Goal: Information Seeking & Learning: Compare options

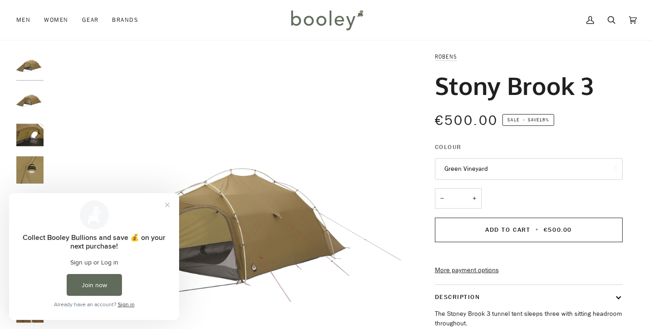
scroll to position [14, 0]
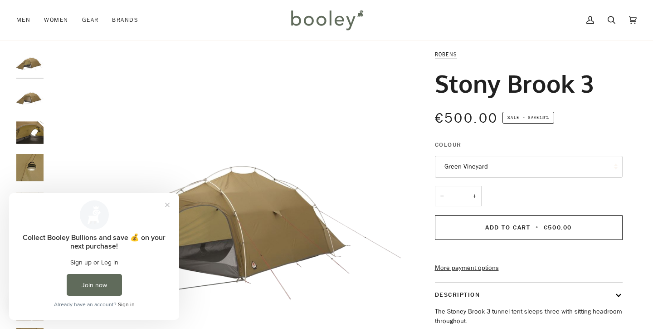
click at [462, 167] on button "Green Vineyard" at bounding box center [529, 167] width 188 height 22
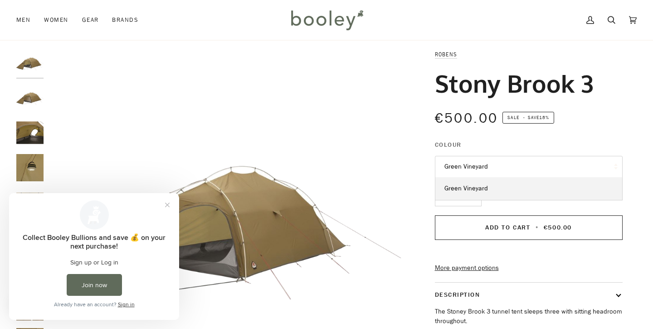
click at [475, 141] on legend "Colour" at bounding box center [529, 147] width 188 height 14
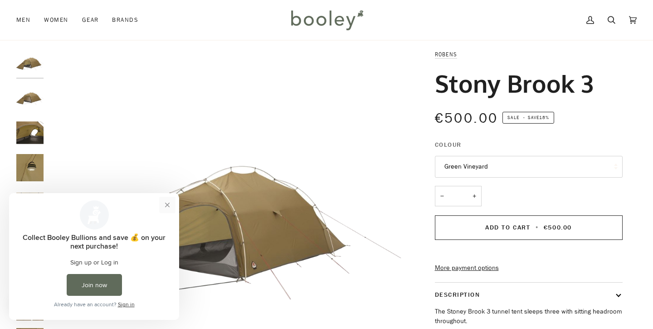
click at [172, 207] on button "Close prompt" at bounding box center [167, 204] width 16 height 16
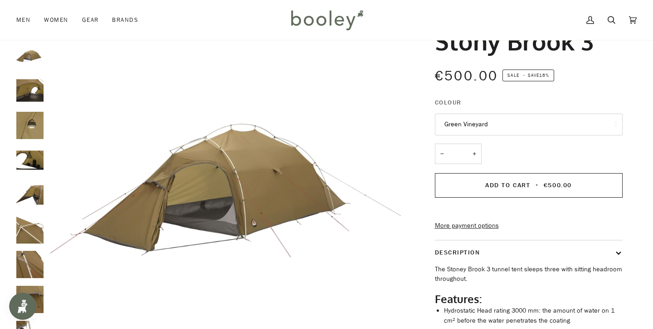
scroll to position [60, 0]
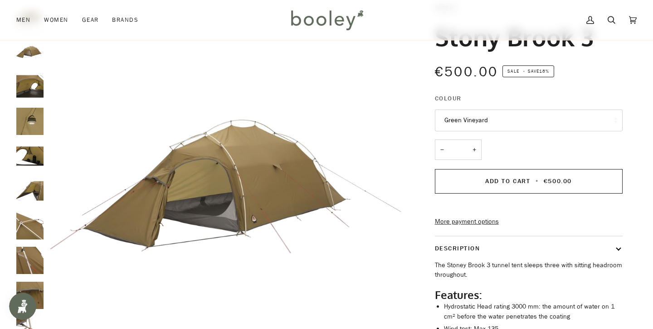
click at [258, 201] on img "Robens Stony Brook 3 Green Vineyard - Booley Galway" at bounding box center [226, 181] width 356 height 356
click at [243, 196] on img "Robens Stony Brook 3 Green Vineyard - Booley Galway" at bounding box center [226, 181] width 356 height 356
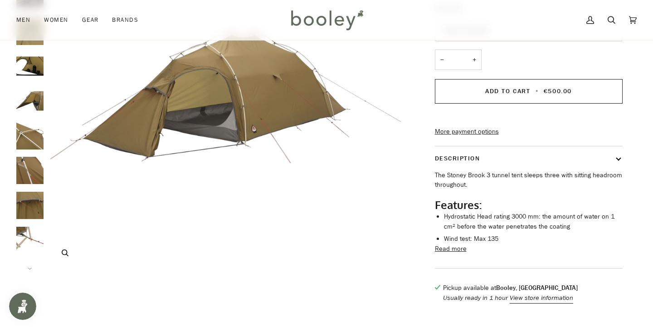
scroll to position [157, 0]
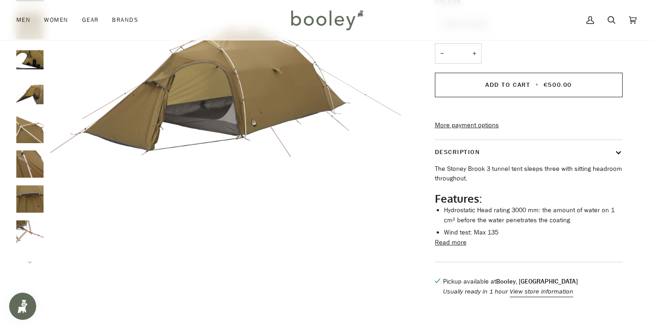
click at [20, 225] on img "Robens Stony Brook 3 - Booley Galway" at bounding box center [29, 233] width 27 height 27
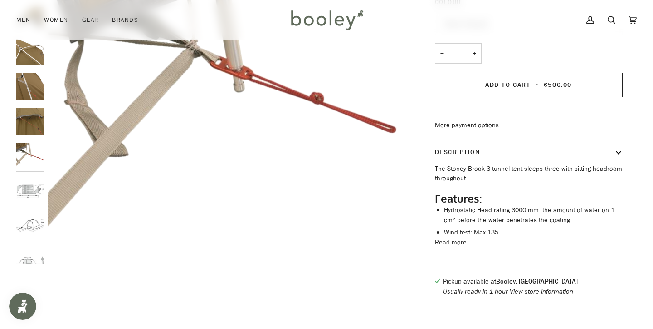
scroll to position [92, 0]
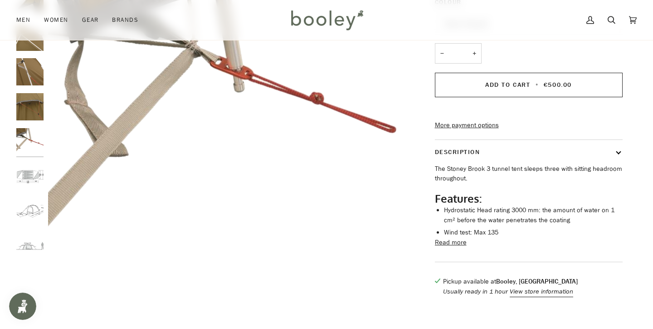
click at [30, 176] on img "Robens Stony Brook 3 - Booley Galway" at bounding box center [29, 175] width 27 height 27
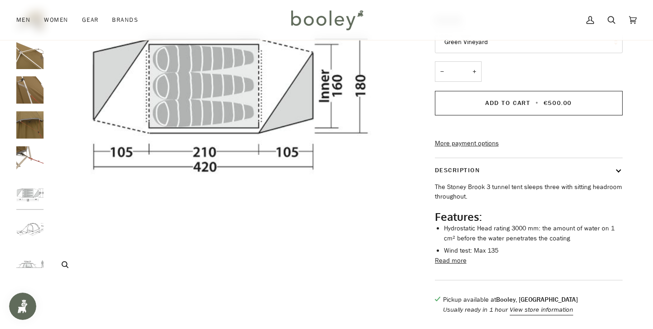
scroll to position [146, 0]
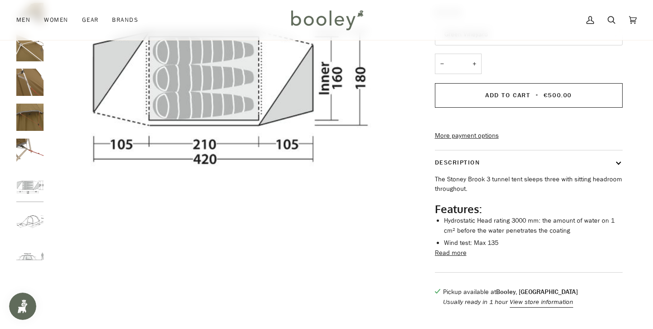
click at [44, 215] on div at bounding box center [32, 95] width 32 height 356
click at [25, 220] on img "Robens Stony Brook 3 - Booley Galway" at bounding box center [29, 221] width 27 height 27
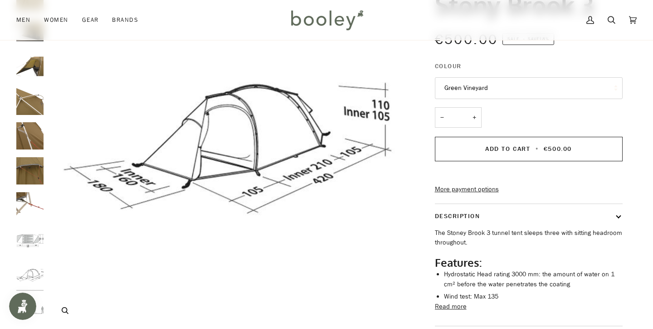
scroll to position [94, 0]
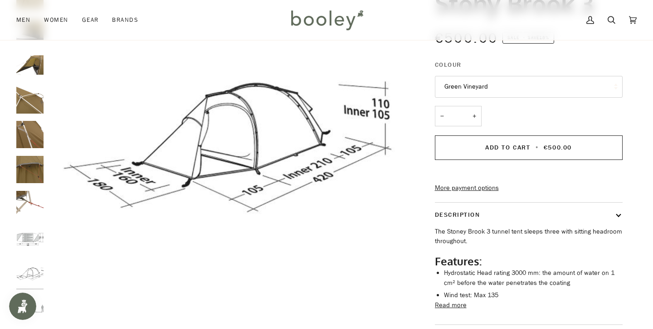
click at [31, 242] on img "Robens Stony Brook 3 - Booley Galway" at bounding box center [29, 238] width 27 height 27
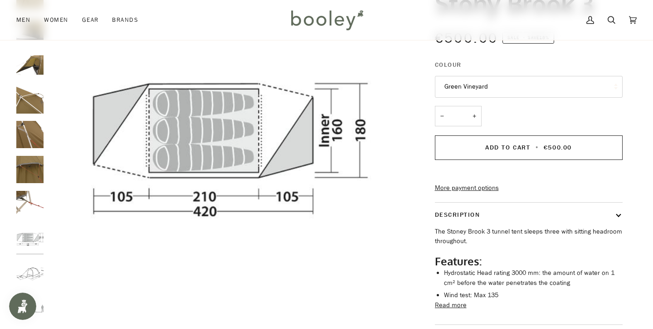
click at [32, 255] on div at bounding box center [32, 148] width 32 height 356
click at [33, 267] on img "Robens Stony Brook 3 - Booley Galway" at bounding box center [29, 273] width 27 height 27
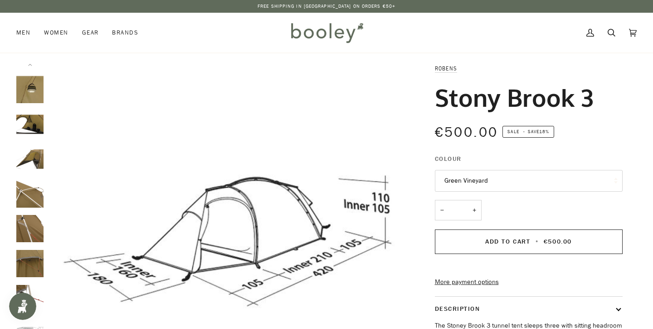
scroll to position [0, 0]
click at [36, 101] on img "Robens Stony Brook 3 - Booley Galway" at bounding box center [29, 89] width 27 height 27
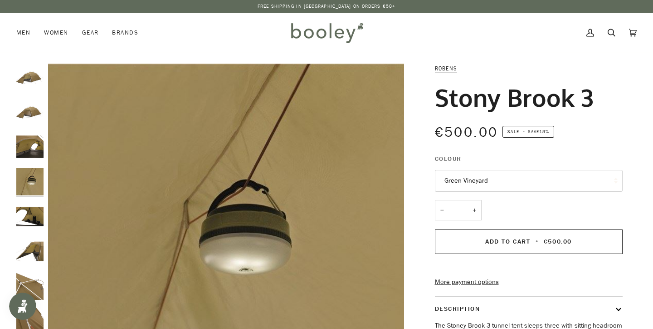
click at [35, 139] on img "Robens Stony Brook 3 - Booley Galway" at bounding box center [29, 146] width 27 height 27
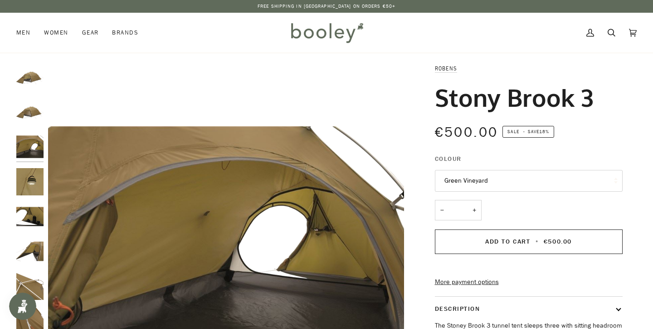
click at [35, 121] on img "Robens Stony Brook 3 - Booley Galway" at bounding box center [29, 111] width 27 height 27
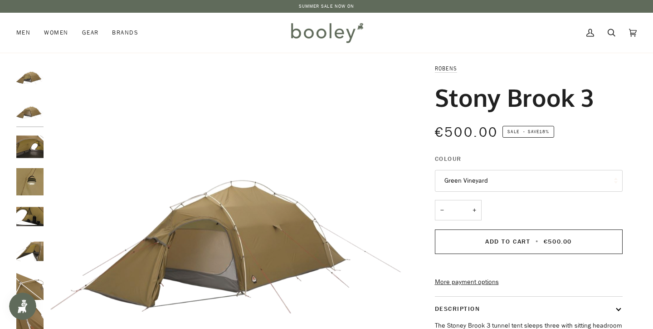
click at [35, 83] on img "Robens Stony Brook 3 Green Vineyard - Booley Galway" at bounding box center [29, 77] width 27 height 27
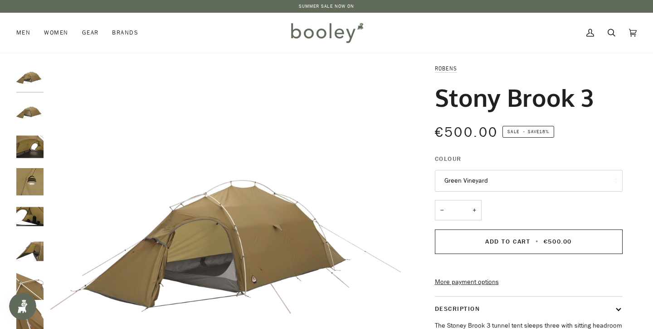
click at [32, 128] on div at bounding box center [32, 242] width 32 height 356
click at [31, 142] on img "Robens Stony Brook 3 - Booley Galway" at bounding box center [29, 146] width 27 height 27
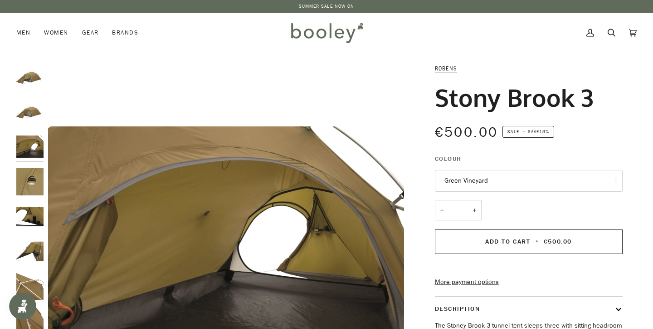
click at [29, 180] on img "Robens Stony Brook 3 - Booley Galway" at bounding box center [29, 181] width 27 height 27
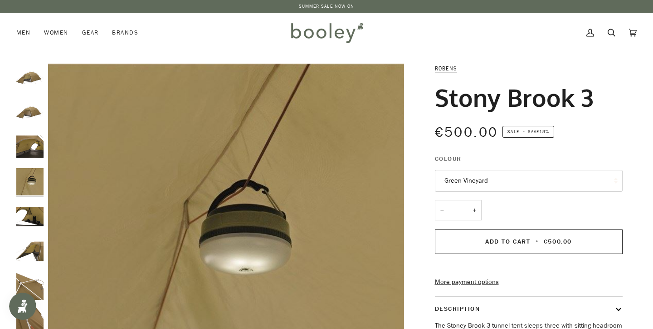
click at [29, 208] on img "Robens Stony Brook 3 - Booley Galway" at bounding box center [29, 215] width 27 height 27
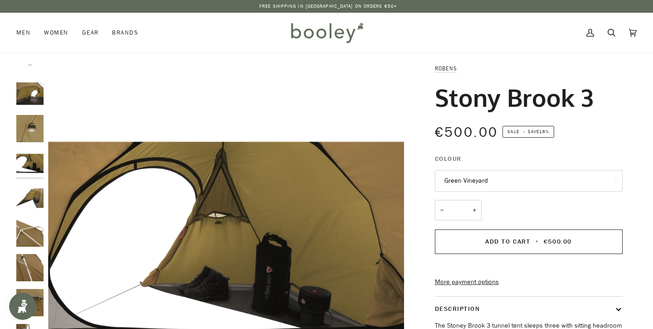
scroll to position [54, 0]
click at [32, 197] on div at bounding box center [32, 242] width 32 height 356
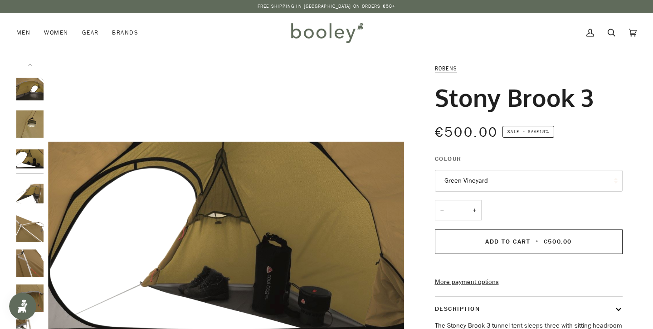
scroll to position [80, 0]
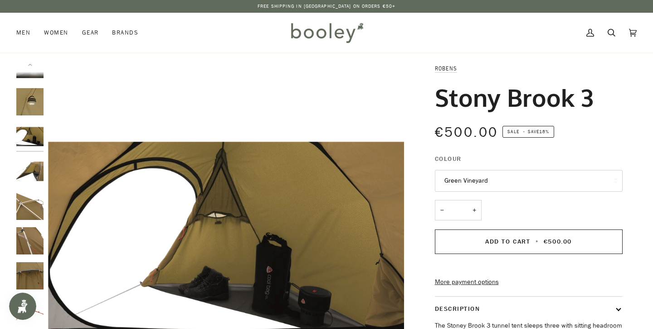
click at [37, 192] on img "Robens Stony Brook 3 - Booley Galway" at bounding box center [29, 205] width 27 height 27
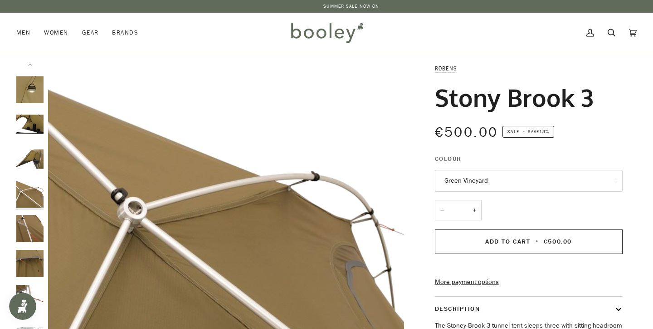
click at [28, 229] on img "Robens Stony Brook 3 - Booley Galway" at bounding box center [29, 228] width 27 height 27
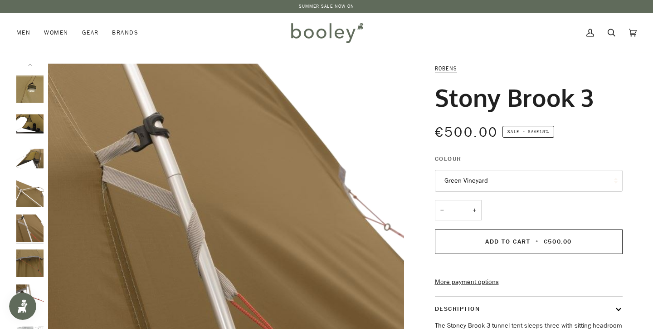
scroll to position [92, 0]
click at [36, 139] on div at bounding box center [32, 242] width 32 height 356
click at [33, 155] on img "Robens Stony Brook 3 - Booley Galway" at bounding box center [29, 158] width 27 height 27
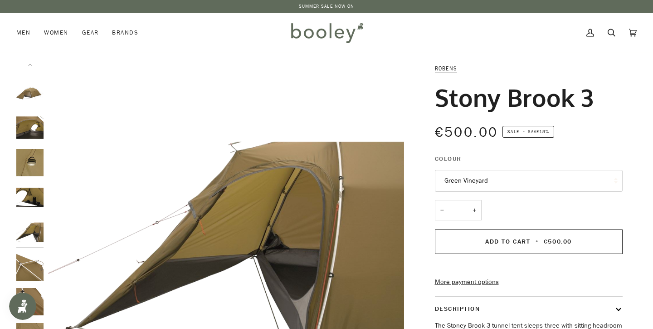
scroll to position [8, 0]
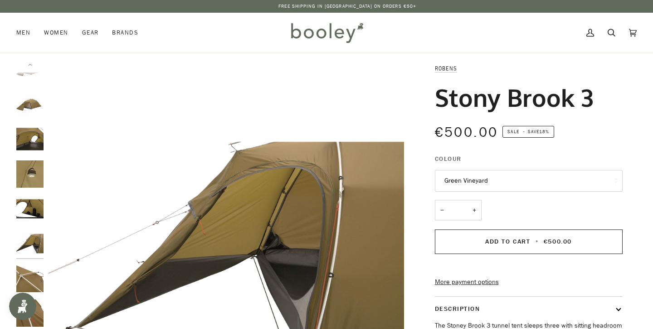
click at [32, 96] on img "Robens Stony Brook 3 - Booley Galway" at bounding box center [29, 103] width 27 height 27
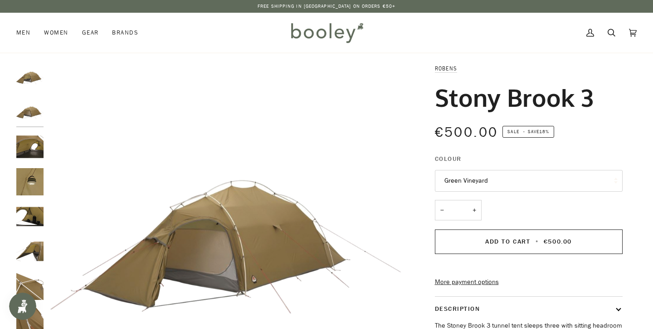
click at [32, 88] on img "Robens Stony Brook 3 Green Vineyard - Booley Galway" at bounding box center [29, 77] width 27 height 27
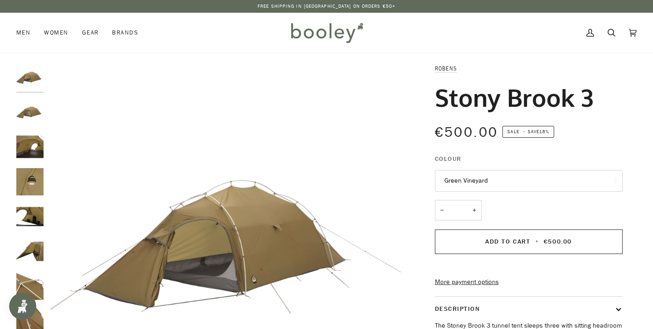
click at [29, 106] on img "Robens Stony Brook 3 - Booley Galway" at bounding box center [29, 111] width 27 height 27
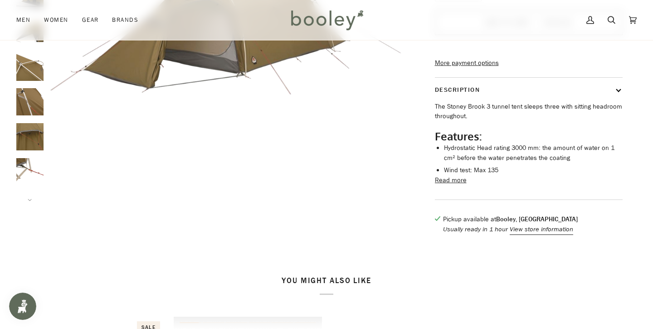
scroll to position [217, 0]
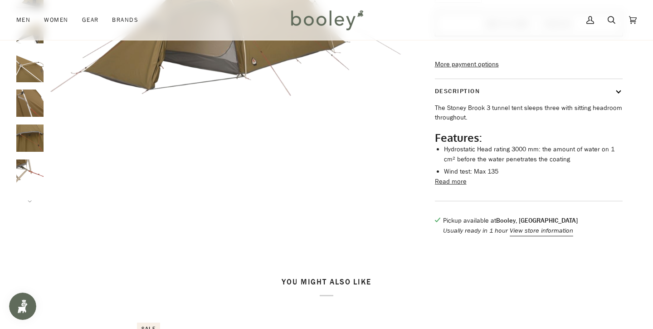
click at [457, 187] on button "Read more" at bounding box center [451, 182] width 32 height 10
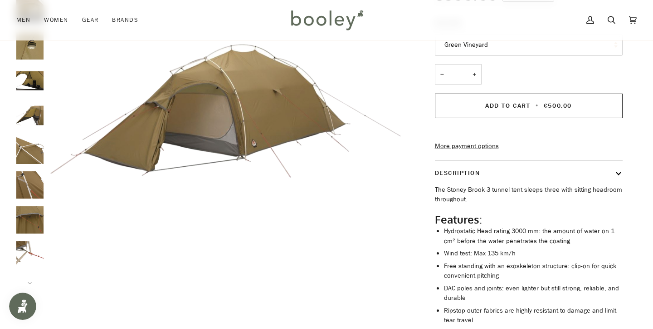
scroll to position [140, 0]
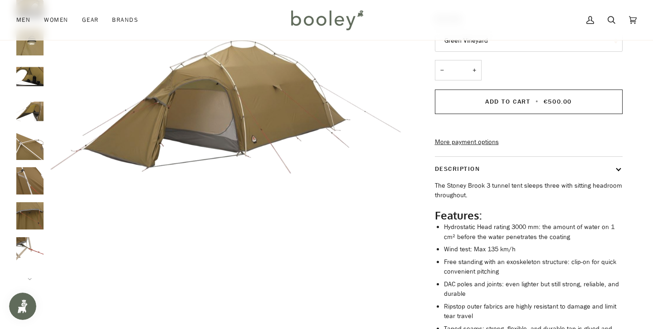
click at [34, 251] on img "Robens Stony Brook 3 - Booley Galway" at bounding box center [29, 250] width 27 height 27
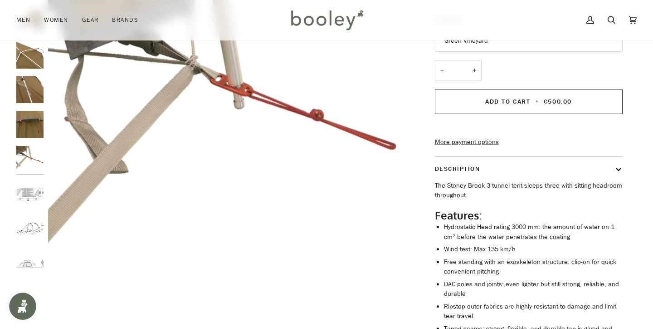
scroll to position [92, 0]
click at [29, 257] on img "Robens Stony Brook 3 - Booley Galway" at bounding box center [29, 262] width 27 height 27
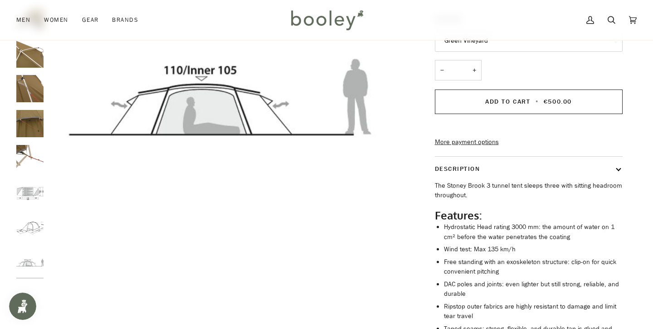
click at [33, 215] on img "Robens Stony Brook 3 - Booley Galway" at bounding box center [29, 227] width 27 height 27
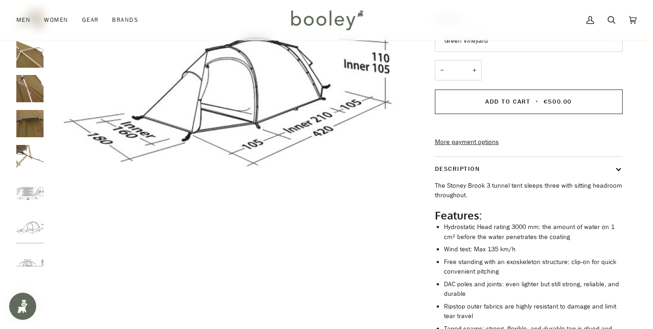
click at [33, 187] on img "Robens Stony Brook 3 - Booley Galway" at bounding box center [29, 192] width 27 height 27
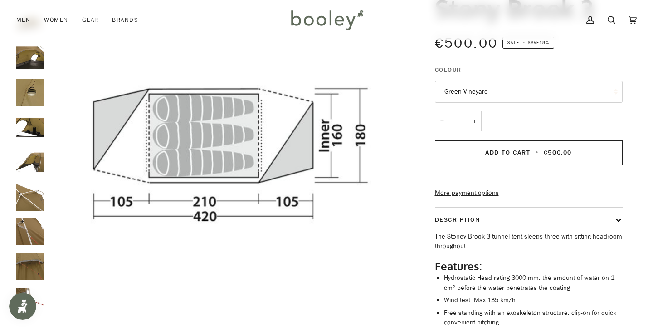
scroll to position [78, 0]
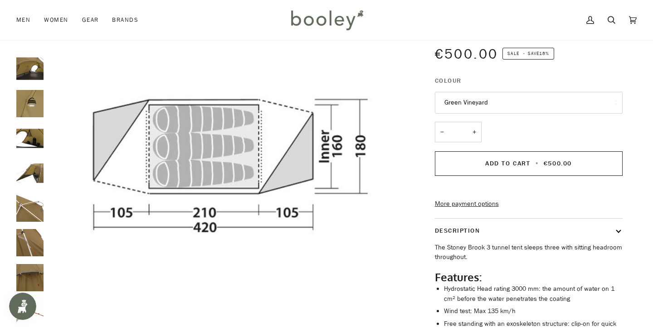
click at [577, 0] on div "My Account Search Cart €0.00 (0)" at bounding box center [502, 20] width 271 height 40
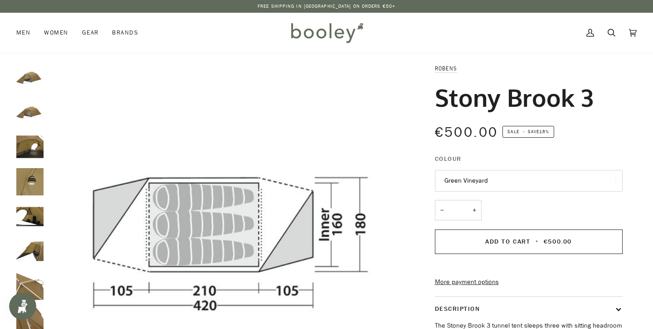
scroll to position [0, 0]
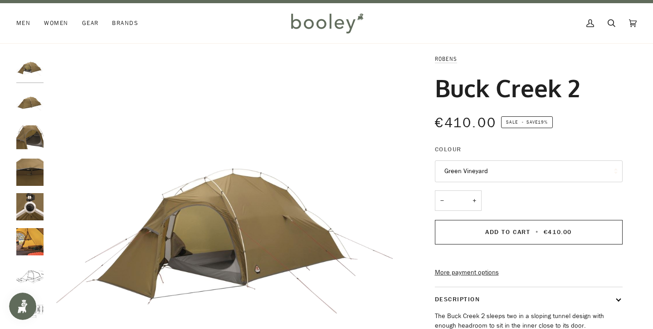
scroll to position [10, 0]
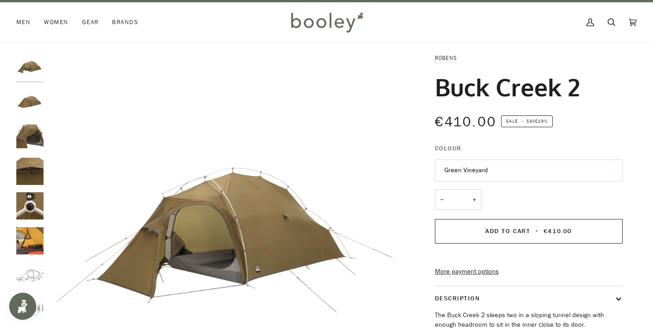
click at [40, 109] on img "Robens Buck Creek 2 - Booley Galway" at bounding box center [29, 101] width 27 height 27
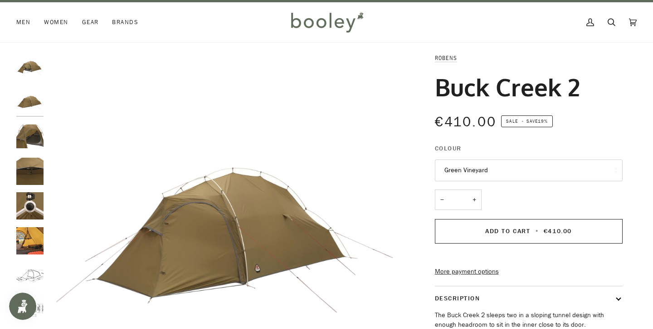
click at [38, 129] on img "Robens Buck Creek 2 - Booley Galway" at bounding box center [29, 136] width 27 height 27
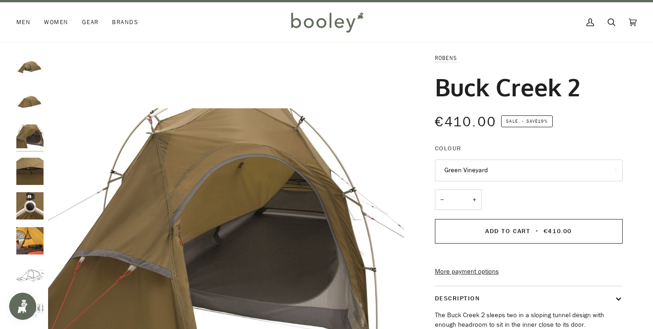
click at [34, 154] on div at bounding box center [32, 209] width 32 height 313
click at [29, 169] on img "Robens Buck Creek 2 - Booley Galway" at bounding box center [29, 170] width 27 height 27
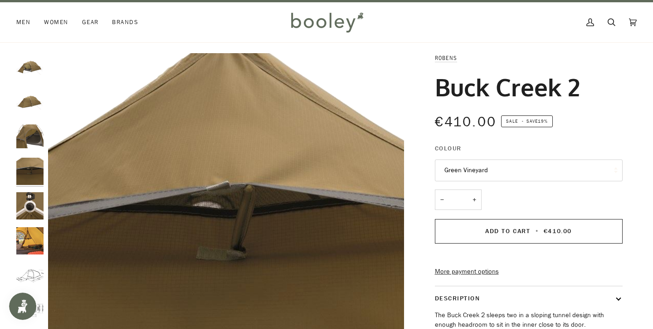
click at [28, 206] on img "Robens Buck Creek 2 - Booley Galway" at bounding box center [29, 205] width 27 height 27
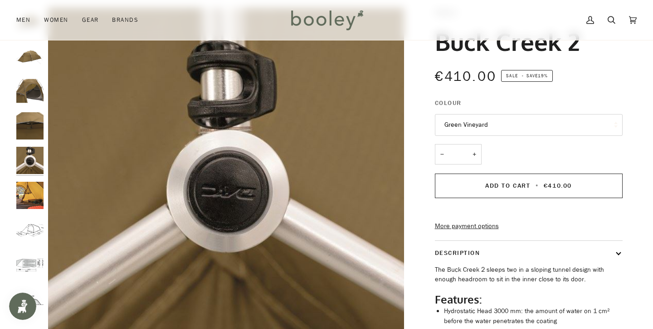
scroll to position [57, 0]
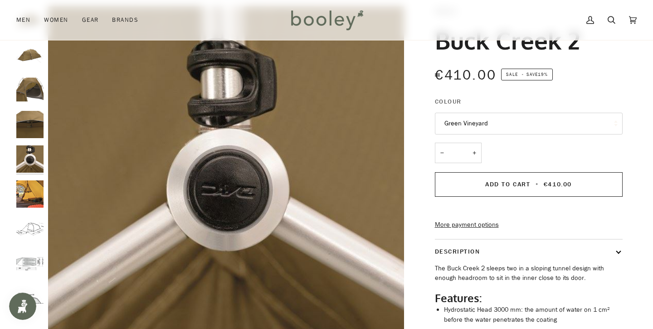
click at [29, 198] on img "Robens Buck Creek 2 - Booley Galway" at bounding box center [29, 193] width 27 height 27
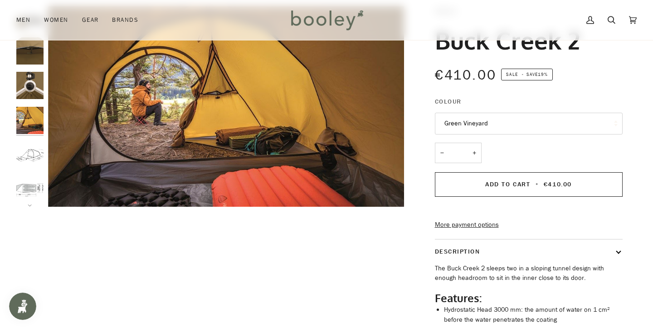
scroll to position [86, 0]
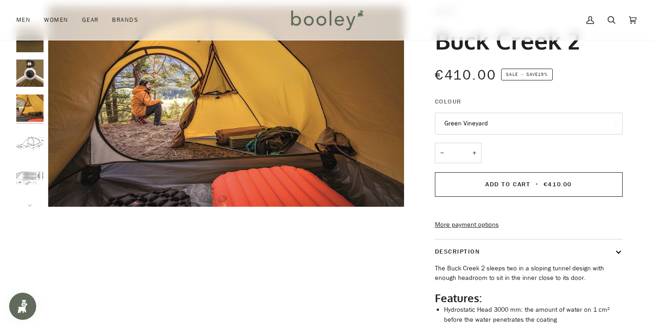
click at [34, 143] on img "Buck Creek 2" at bounding box center [29, 142] width 27 height 27
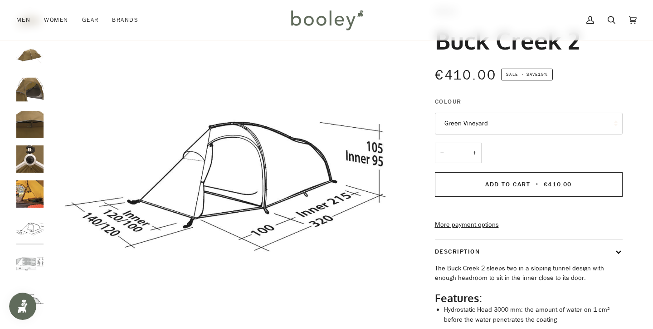
scroll to position [0, 0]
click at [30, 258] on img "Buck Creek 2" at bounding box center [29, 263] width 27 height 27
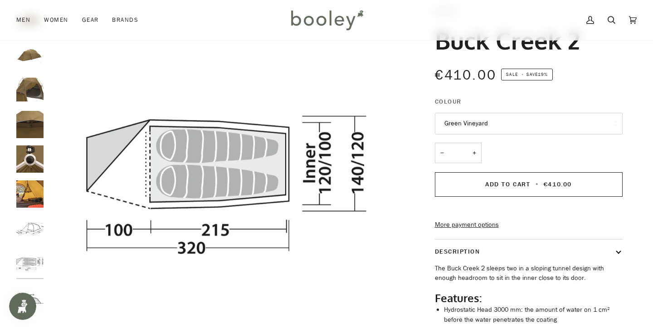
click at [31, 221] on img "Buck Creek 2" at bounding box center [29, 228] width 27 height 27
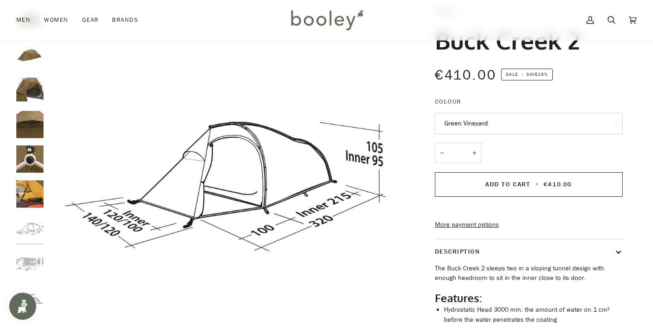
click at [35, 173] on div at bounding box center [32, 162] width 32 height 313
click at [35, 160] on img "Robens Buck Creek 2 - Booley Galway" at bounding box center [29, 158] width 27 height 27
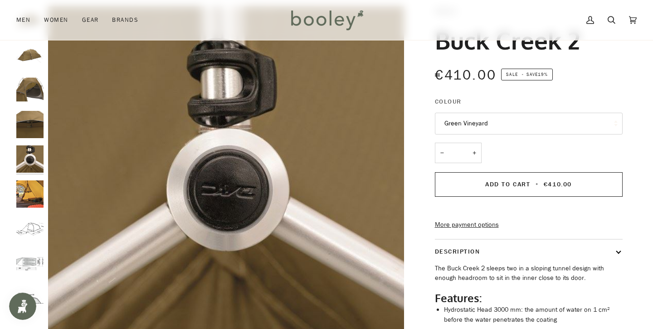
click at [35, 116] on img "Robens Buck Creek 2 - Booley Galway" at bounding box center [29, 124] width 27 height 27
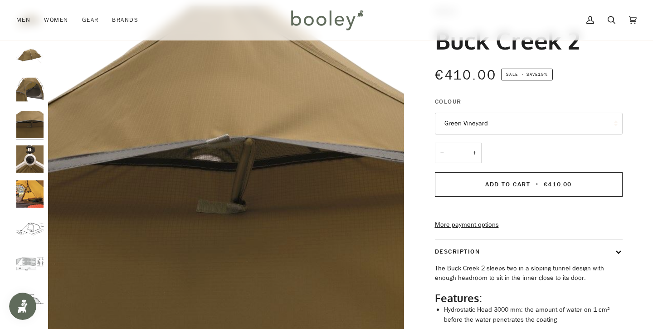
click at [33, 81] on img "Robens Buck Creek 2 - Booley Galway" at bounding box center [29, 89] width 27 height 27
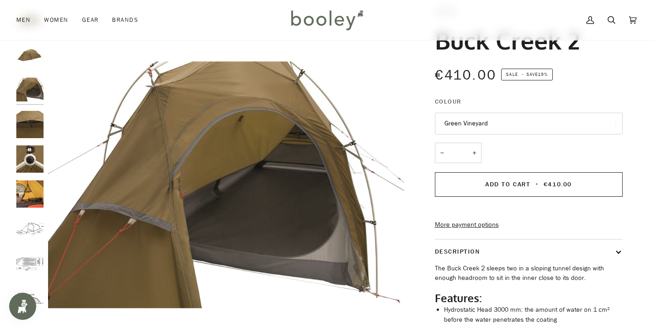
click at [33, 63] on img "Robens Buck Creek 2 - Booley Galway" at bounding box center [29, 54] width 27 height 27
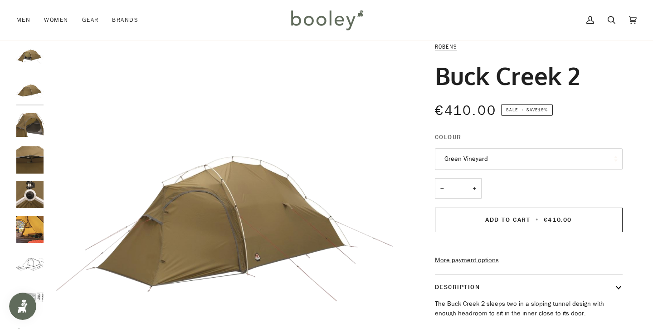
scroll to position [18, 0]
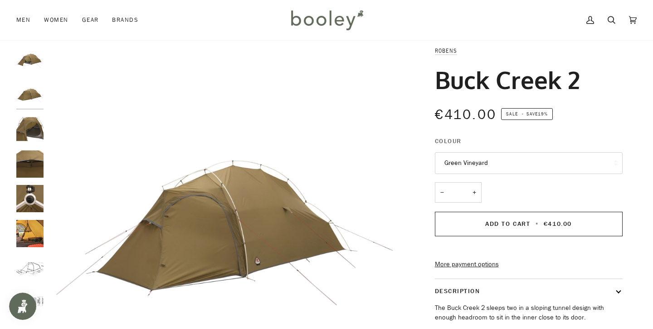
click at [29, 67] on img "Robens Buck Creek 2 Green Vineyard - Booley Galway" at bounding box center [29, 59] width 27 height 27
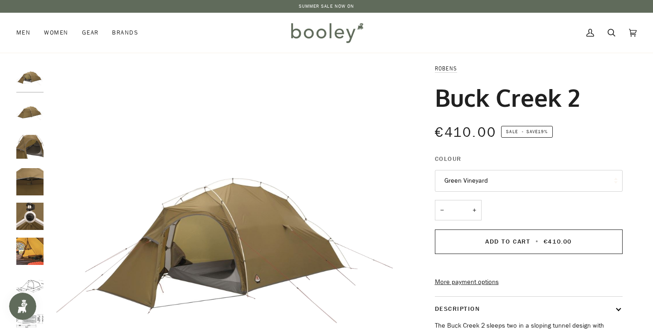
scroll to position [0, 0]
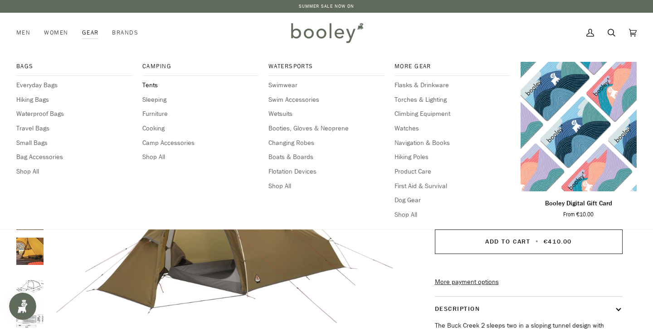
click at [148, 82] on span "Tents" at bounding box center [200, 85] width 116 height 10
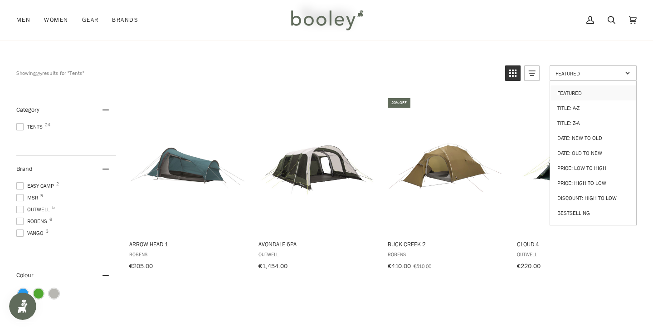
click at [572, 76] on span "Featured" at bounding box center [589, 73] width 67 height 8
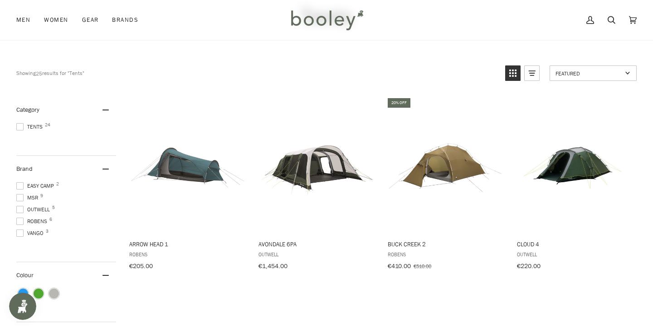
click at [572, 76] on span "Featured" at bounding box center [589, 73] width 67 height 8
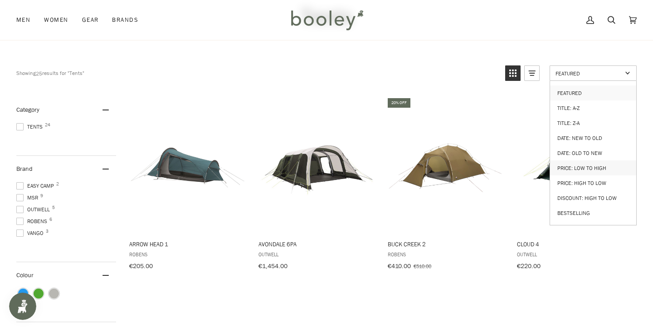
click at [572, 161] on link "Price: Low to High" at bounding box center [593, 167] width 86 height 15
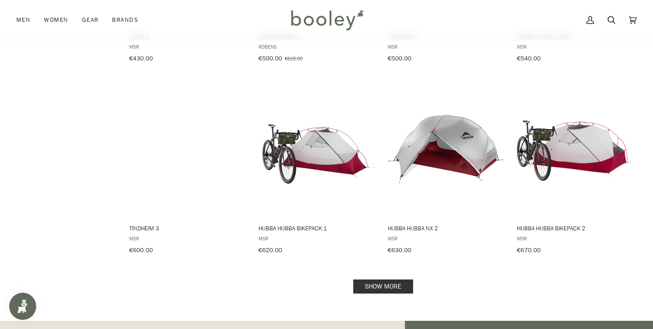
scroll to position [848, 0]
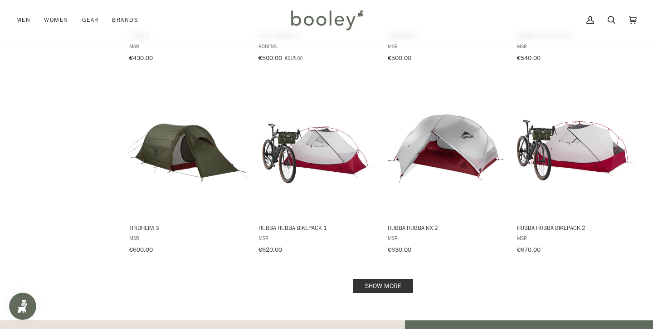
click at [383, 280] on link "Show more" at bounding box center [384, 286] width 60 height 14
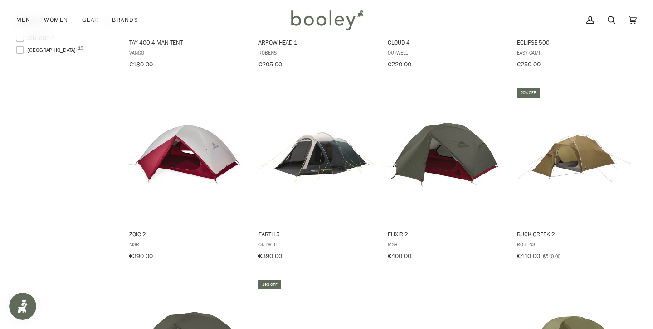
scroll to position [460, 0]
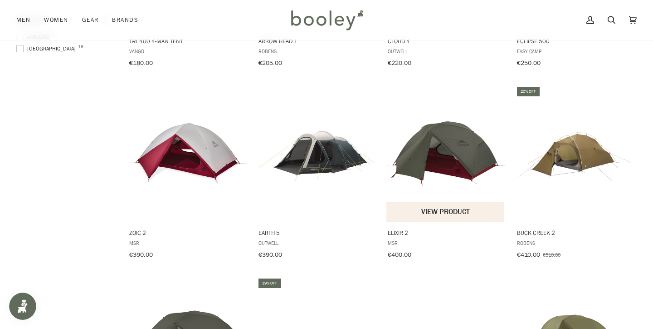
click at [461, 140] on img "Elixir 2" at bounding box center [446, 153] width 119 height 119
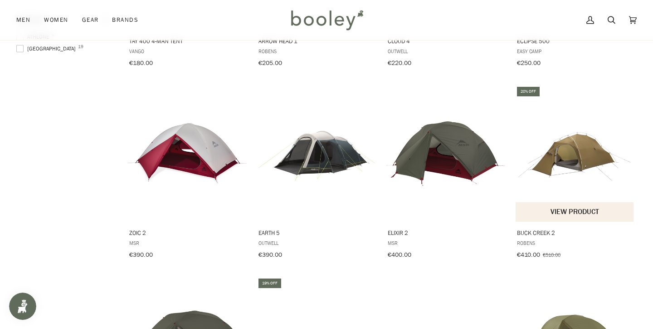
click at [563, 166] on img "Buck Creek 2" at bounding box center [575, 153] width 119 height 119
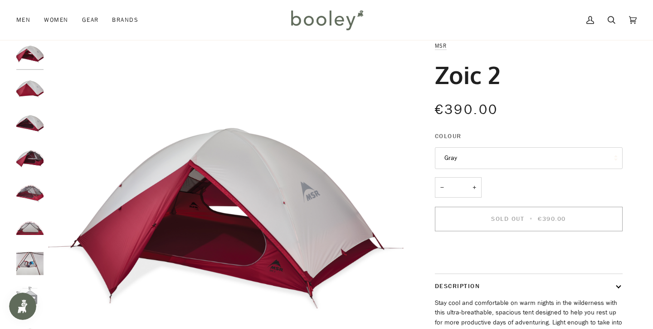
scroll to position [24, 0]
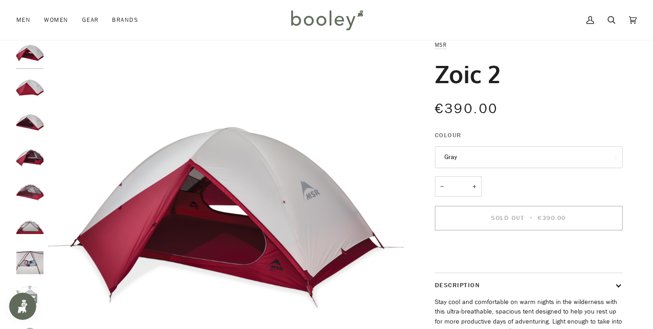
click at [33, 122] on img "MSR Zoic 2 - Booley Galway" at bounding box center [29, 122] width 27 height 27
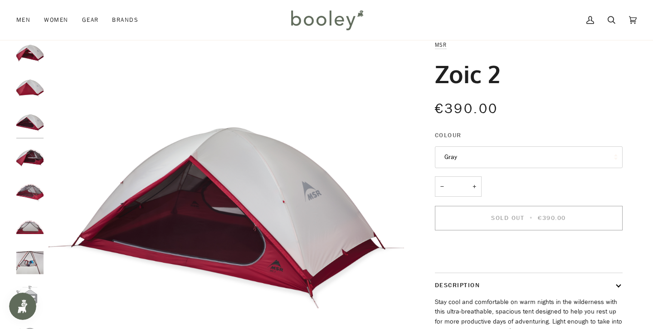
click at [29, 152] on img "MSR Zoic 2 - Booley Galway" at bounding box center [29, 157] width 27 height 27
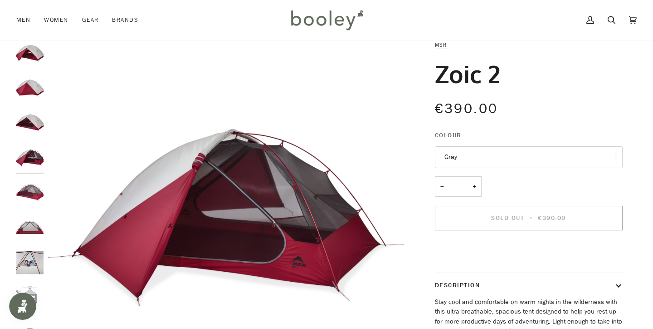
click at [30, 185] on img "MSR Zoic 2 - Booley Galway" at bounding box center [29, 192] width 27 height 27
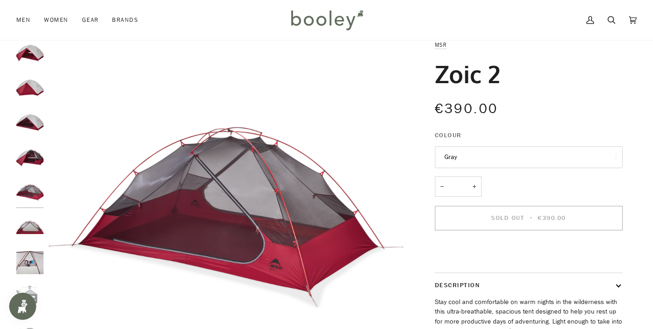
click at [30, 214] on img "MSR Zoic 2 - Booley Galway" at bounding box center [29, 227] width 27 height 27
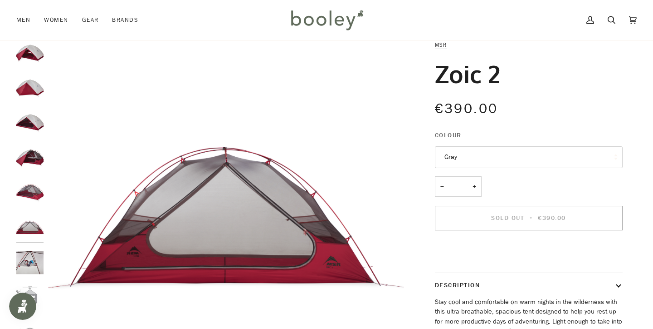
click at [30, 255] on img "MSR Zoic 2 - Booley Galway" at bounding box center [29, 262] width 27 height 27
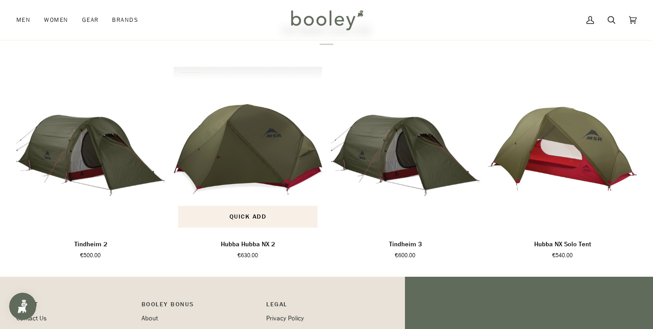
scroll to position [287, 0]
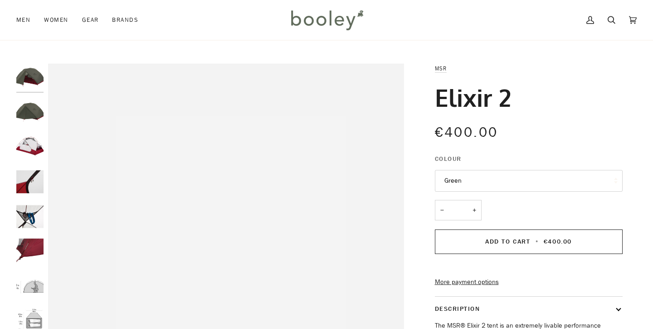
scroll to position [47, 0]
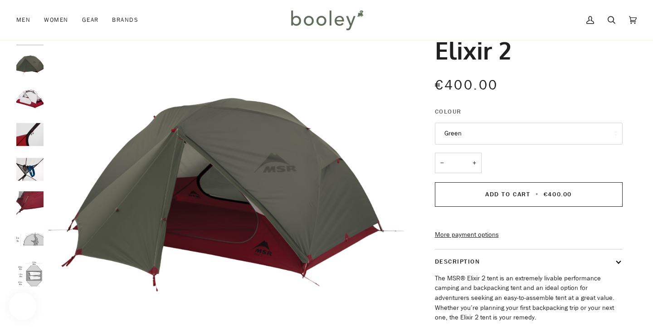
click at [27, 101] on img "MSR Elixir 2 - Booley Galway" at bounding box center [29, 99] width 27 height 27
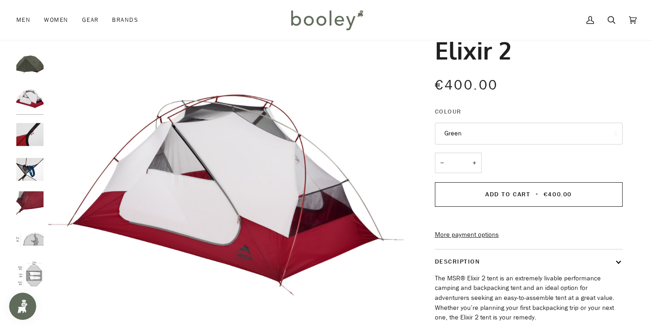
click at [29, 125] on img "MSR Elixir 2 - Booley Galway" at bounding box center [29, 134] width 27 height 27
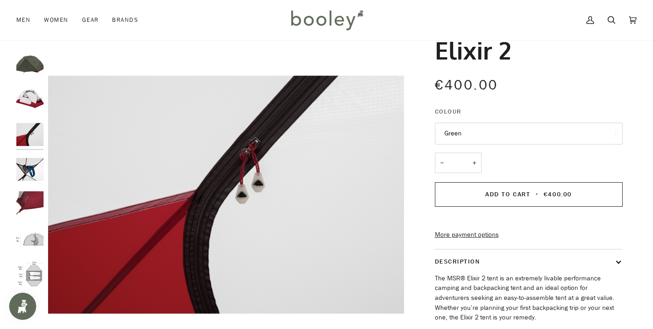
click at [28, 163] on img "MSR Elixir 2 - Booley Galway" at bounding box center [29, 168] width 27 height 27
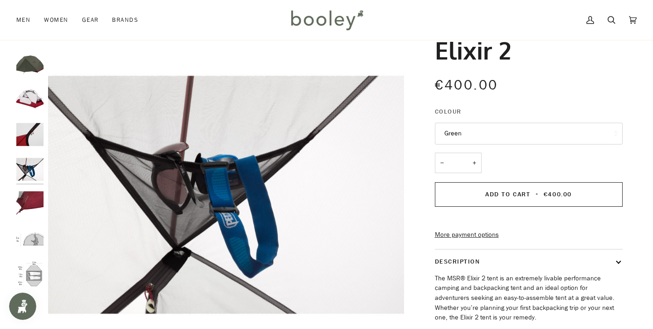
click at [30, 200] on img "MSR Elixir 2 - Booley Galway" at bounding box center [29, 203] width 27 height 27
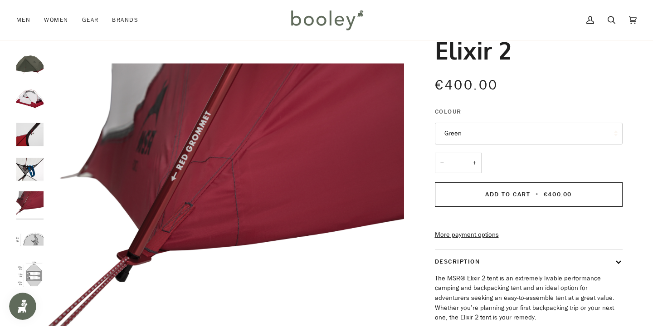
click at [31, 248] on img "MSR Elixir 2 - Booley Galway" at bounding box center [29, 238] width 27 height 27
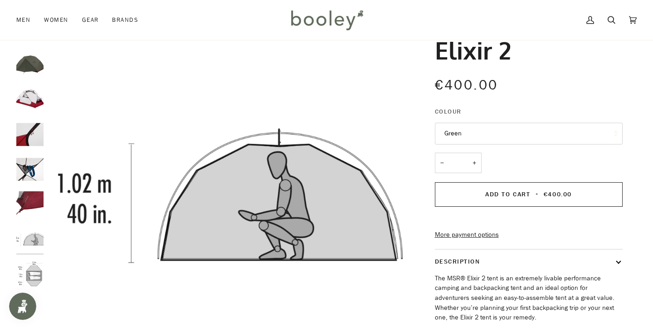
click at [31, 274] on img "MSR Elixir 2 - Booley Galway" at bounding box center [29, 273] width 27 height 27
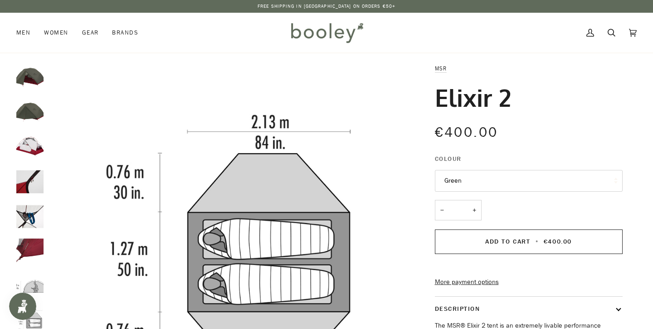
scroll to position [-2, 0]
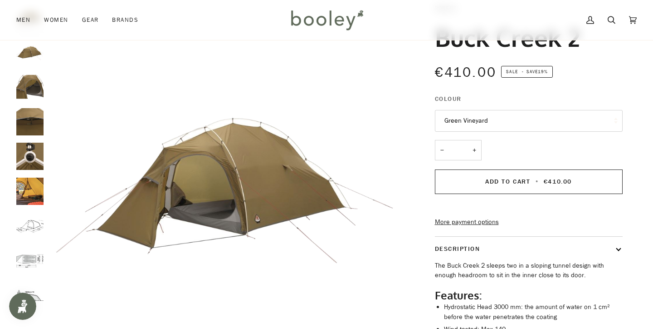
click at [27, 252] on img "Buck Creek 2" at bounding box center [29, 260] width 27 height 27
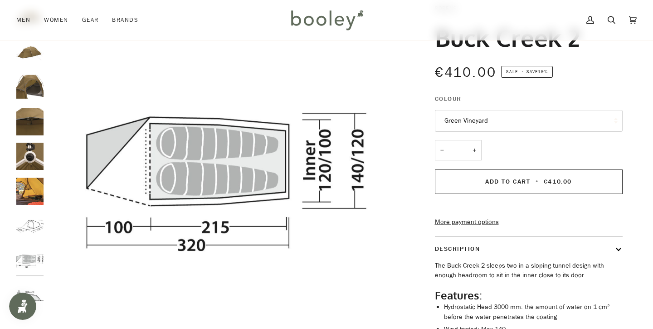
click at [31, 220] on img "Buck Creek 2" at bounding box center [29, 225] width 27 height 27
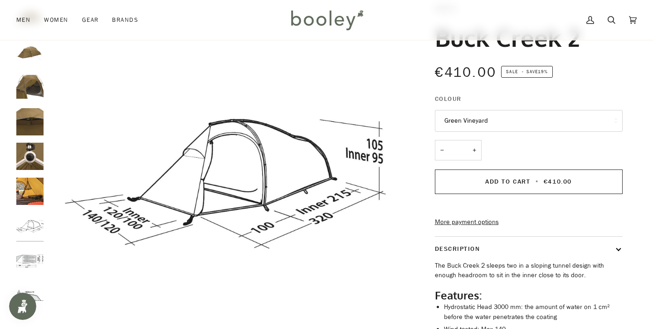
click at [31, 255] on img "Buck Creek 2" at bounding box center [29, 260] width 27 height 27
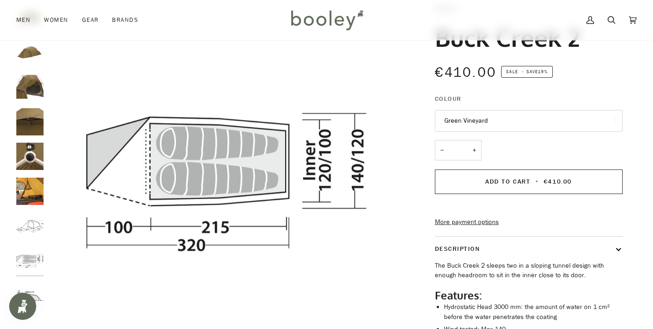
click at [39, 182] on img "Robens Buck Creek 2 - Booley Galway" at bounding box center [29, 190] width 27 height 27
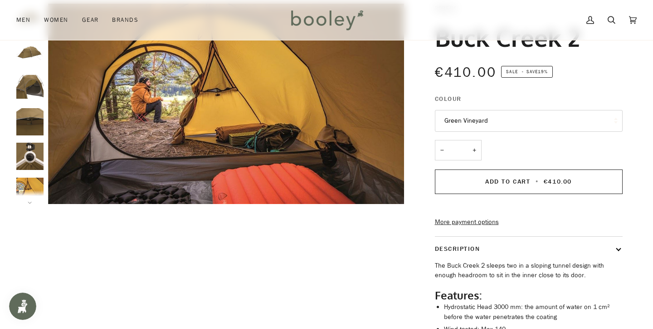
click at [36, 152] on img "Robens Buck Creek 2 - Booley Galway" at bounding box center [29, 155] width 27 height 27
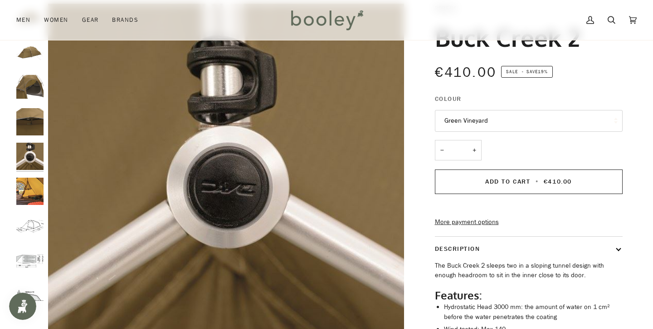
click at [33, 183] on img "Robens Buck Creek 2 - Booley Galway" at bounding box center [29, 190] width 27 height 27
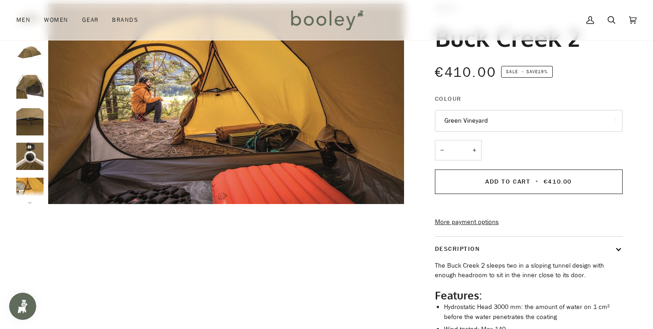
scroll to position [86, 0]
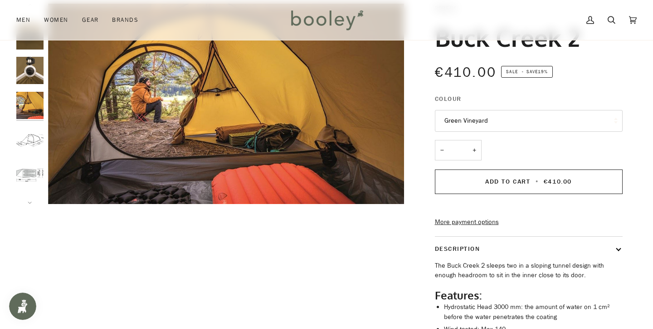
click at [34, 71] on img "Robens Buck Creek 2 - Booley Galway" at bounding box center [29, 70] width 27 height 27
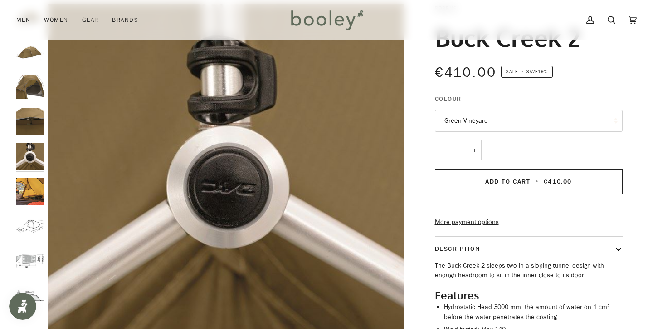
scroll to position [0, 0]
click at [26, 118] on img "Robens Buck Creek 2 - Booley Galway" at bounding box center [29, 121] width 27 height 27
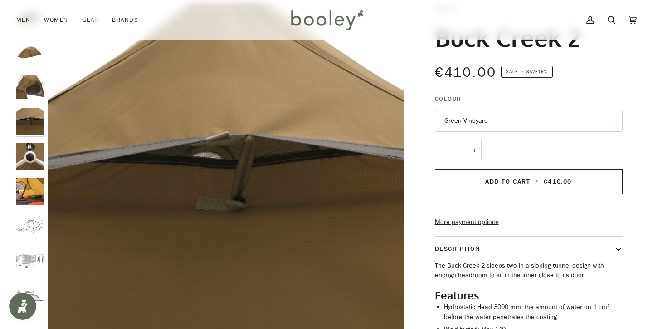
click at [30, 94] on img "Robens Buck Creek 2 - Booley Galway" at bounding box center [29, 86] width 27 height 27
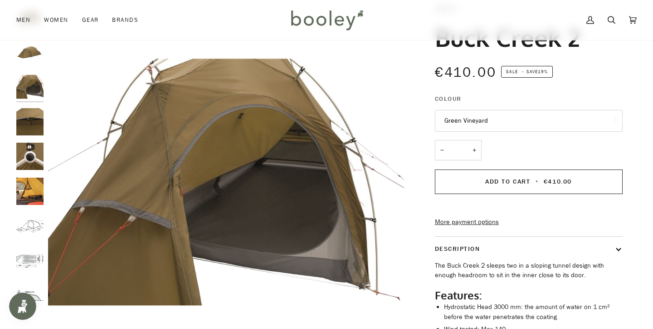
click at [32, 60] on img "Robens Buck Creek 2 - Booley Galway" at bounding box center [29, 51] width 27 height 27
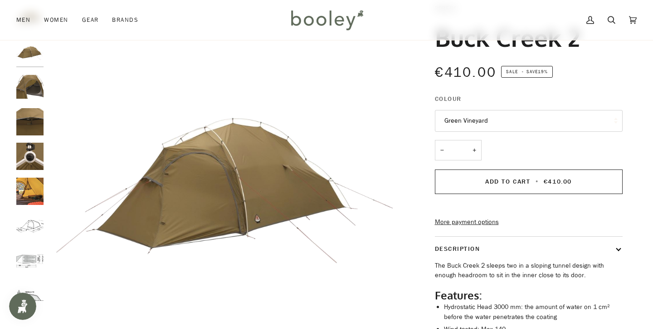
click at [28, 83] on img "Robens Buck Creek 2 - Booley Galway" at bounding box center [29, 86] width 27 height 27
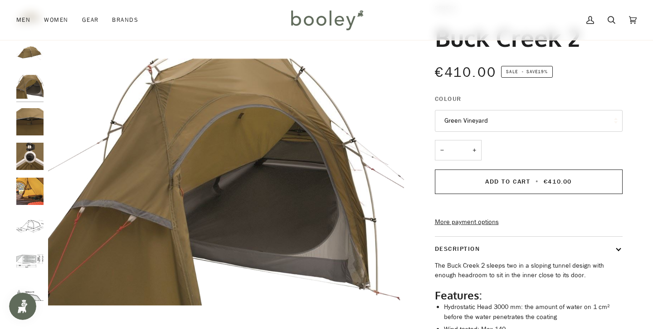
click at [28, 80] on img "Robens Buck Creek 2 - Booley Galway" at bounding box center [29, 86] width 27 height 27
click at [30, 59] on img "Robens Buck Creek 2 - Booley Galway" at bounding box center [29, 51] width 27 height 27
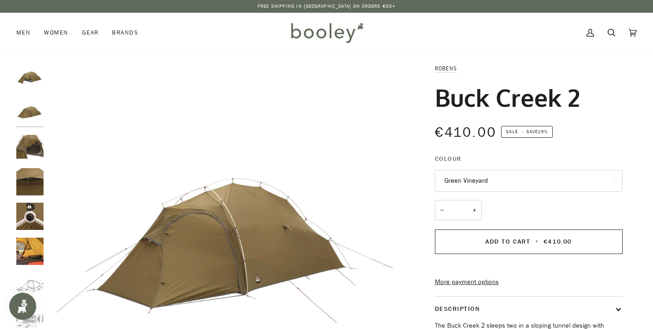
click at [28, 81] on img "Robens Buck Creek 2 Green Vineyard - Booley Galway" at bounding box center [29, 77] width 27 height 27
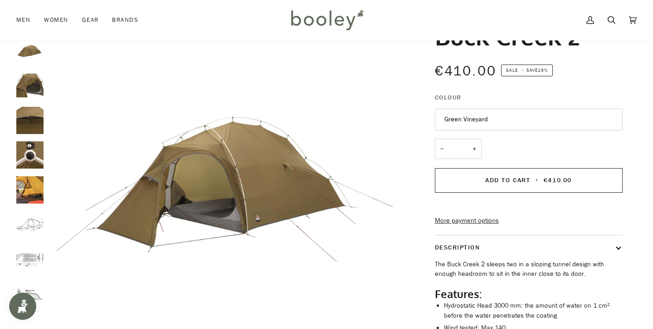
scroll to position [65, 0]
